Goal: Task Accomplishment & Management: Complete application form

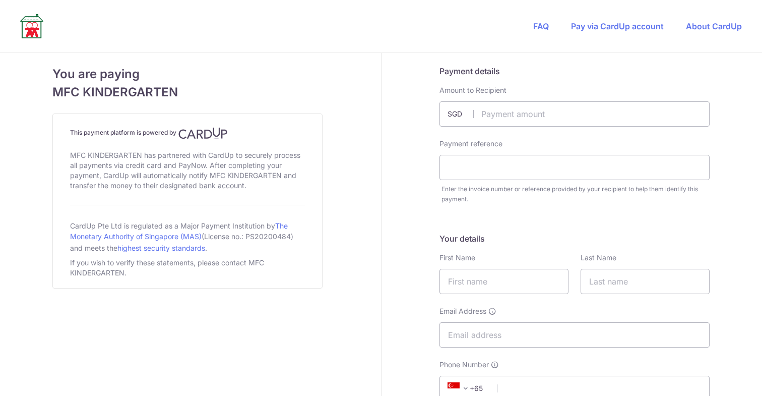
scroll to position [310, 0]
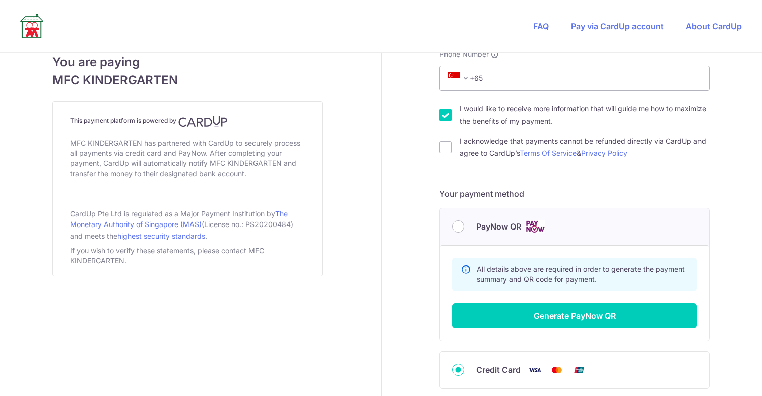
click at [466, 231] on div "PayNow QR" at bounding box center [574, 226] width 245 height 13
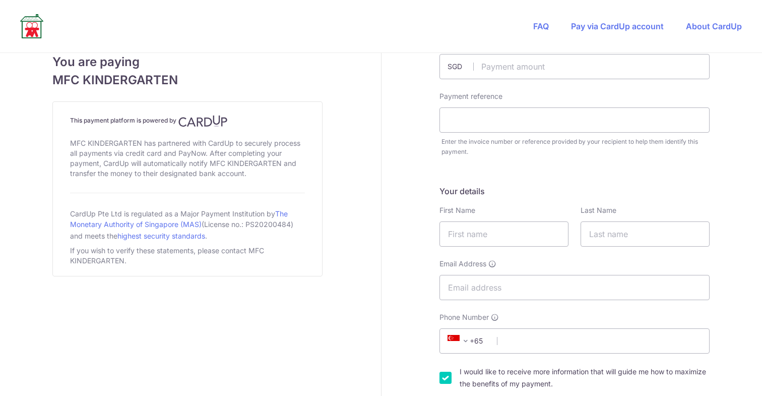
scroll to position [0, 0]
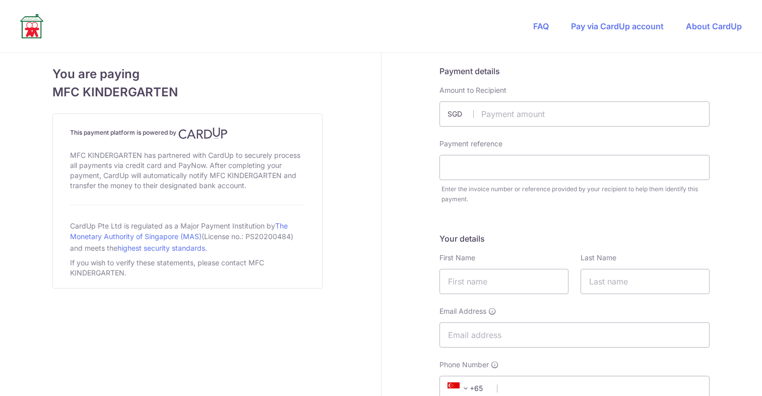
click at [511, 129] on div "Payment details Amount to Recipient SGD Payment reference Enter the invoice num…" at bounding box center [575, 134] width 270 height 139
click at [551, 116] on input "text" at bounding box center [575, 113] width 270 height 25
paste input "2374.02"
type input "2374.02"
click at [476, 165] on input "text" at bounding box center [575, 167] width 270 height 25
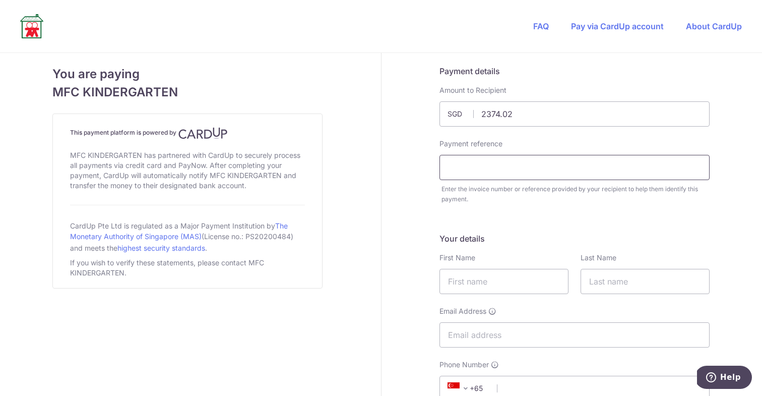
type input "d"
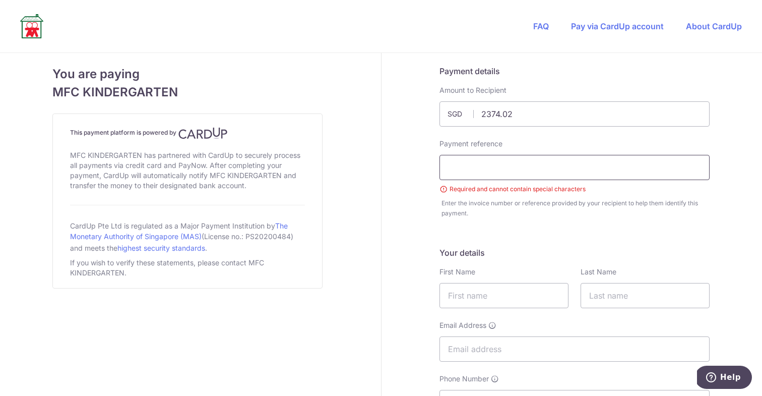
click at [499, 173] on input "text" at bounding box center [575, 167] width 270 height 25
paste input "[DATE]"
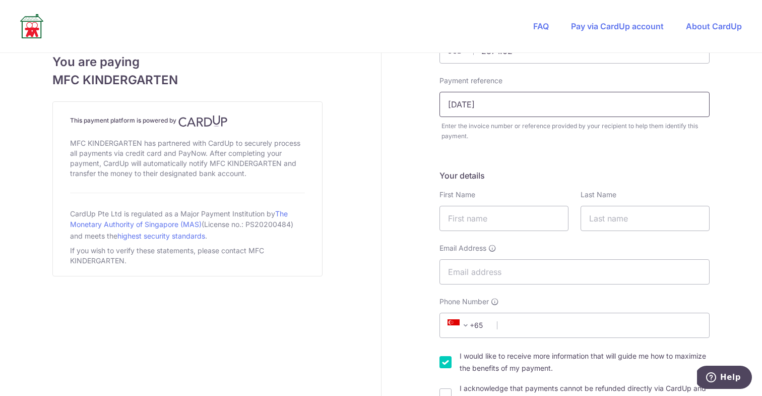
scroll to position [73, 0]
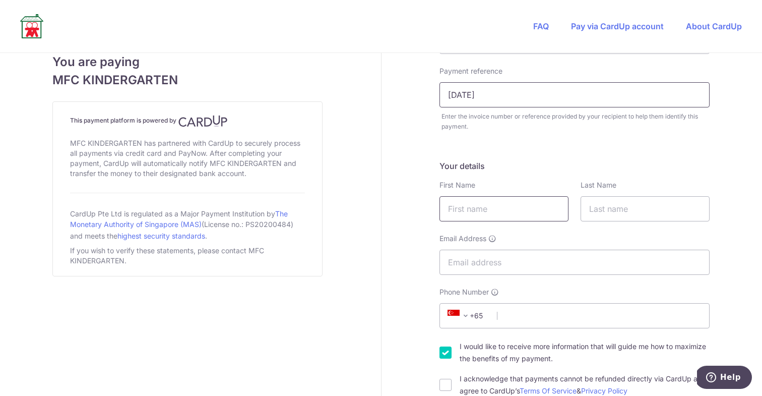
type input "[DATE]"
click at [490, 201] on input "text" at bounding box center [504, 208] width 129 height 25
type input "Tarn"
type input "Siripanichgorn"
click at [539, 259] on input "Email Address" at bounding box center [575, 261] width 270 height 25
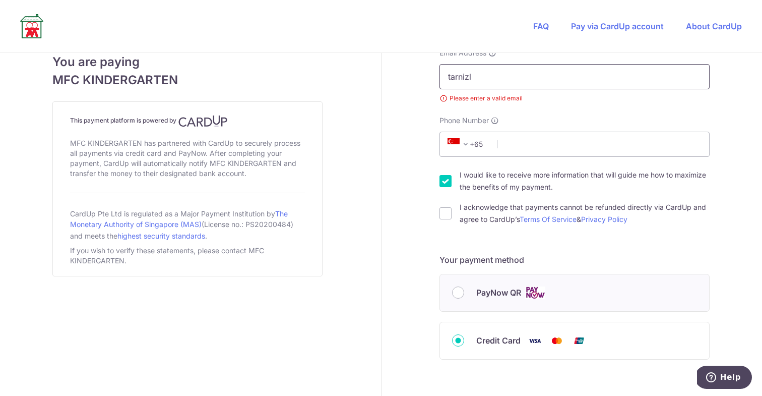
scroll to position [259, 0]
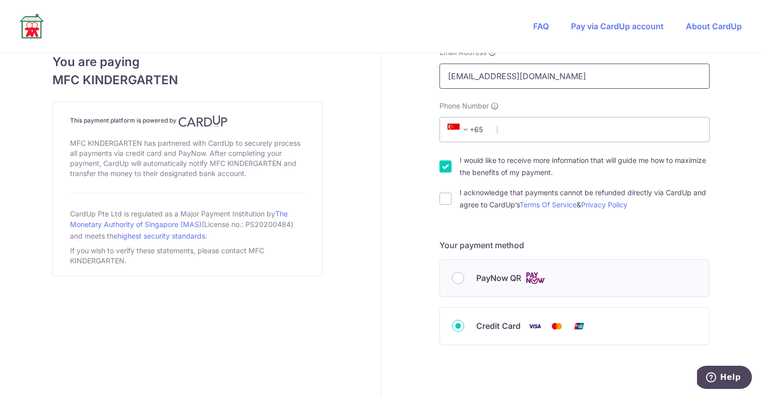
type input "[EMAIL_ADDRESS][DOMAIN_NAME]"
click at [397, 277] on div "Payment details Amount to Recipient 2374.02 SGD Payment reference [DATE] Requir…" at bounding box center [575, 112] width 387 height 636
click at [514, 132] on input "Phone Number" at bounding box center [575, 129] width 270 height 25
type input "81918166"
click at [449, 200] on input "I acknowledge that payments cannot be refunded directly via CardUp and agree to…" at bounding box center [446, 199] width 12 height 12
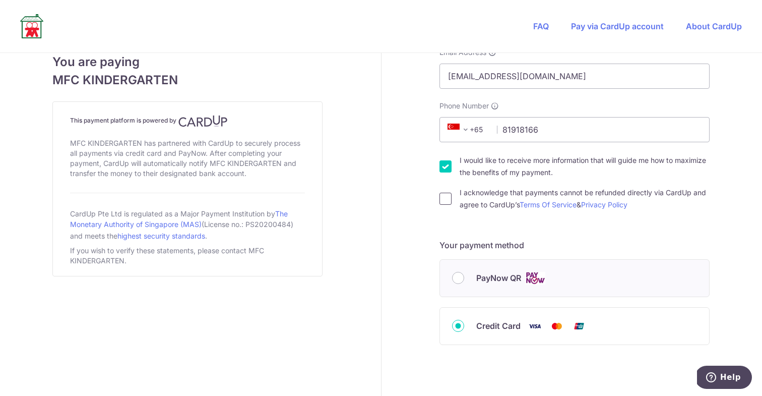
checkbox input "true"
click at [443, 171] on input "I would like to receive more information that will guide me how to maximize the…" at bounding box center [446, 166] width 12 height 12
checkbox input "false"
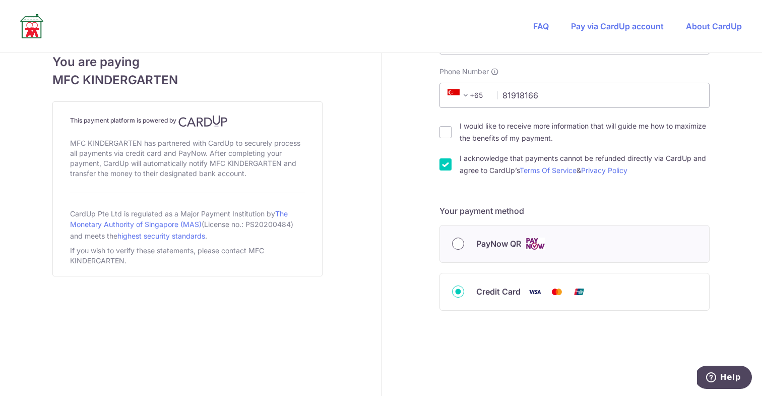
click at [458, 244] on input "PayNow QR" at bounding box center [458, 243] width 12 height 12
radio input "true"
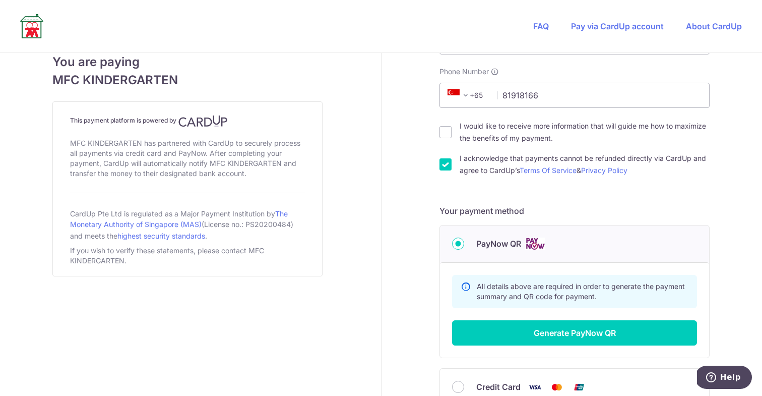
scroll to position [388, 0]
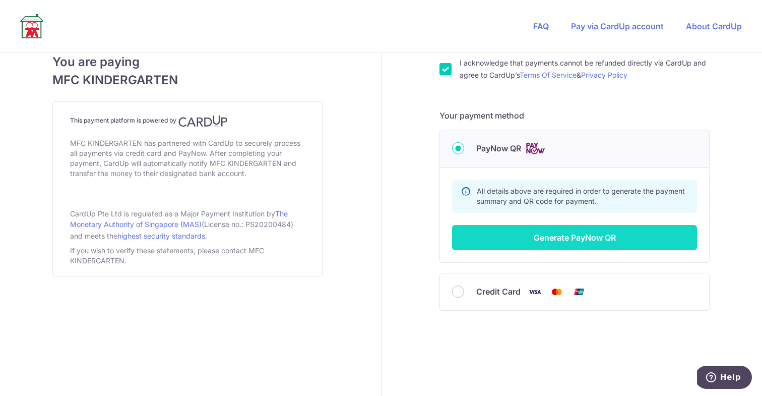
click at [540, 237] on button "Generate PayNow QR" at bounding box center [574, 237] width 245 height 25
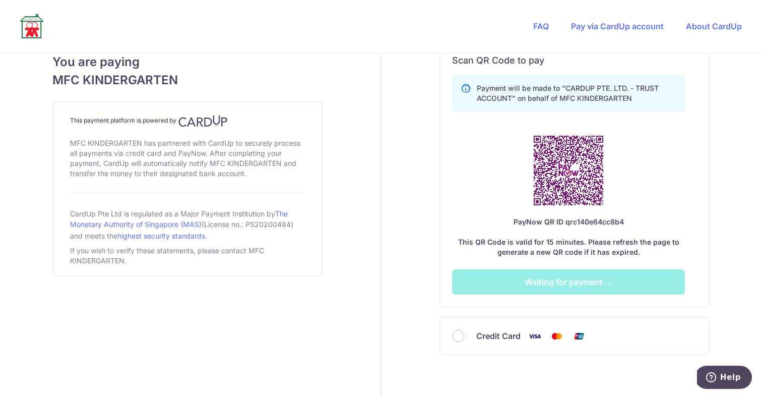
scroll to position [609, 0]
